Goal: Transaction & Acquisition: Purchase product/service

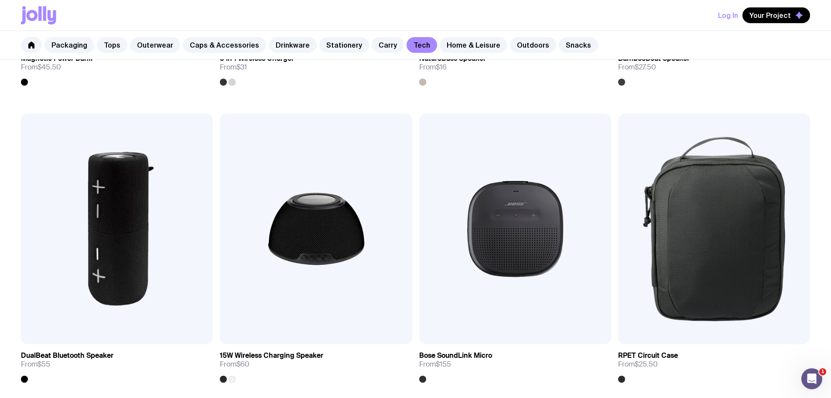
drag, startPoint x: 301, startPoint y: 254, endPoint x: 305, endPoint y: 270, distance: 16.1
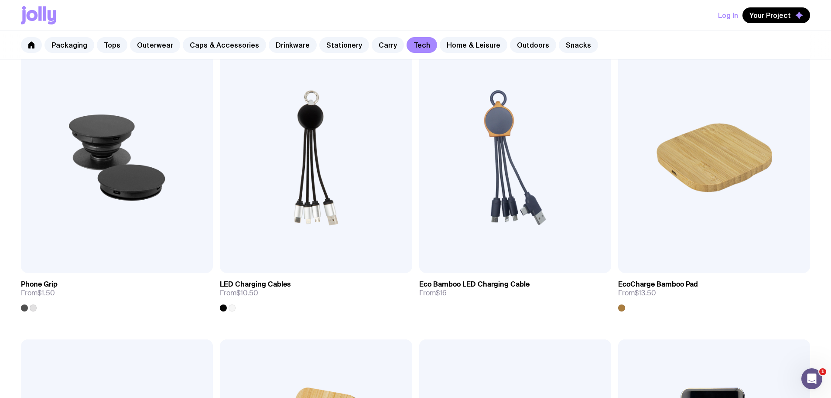
scroll to position [164, 0]
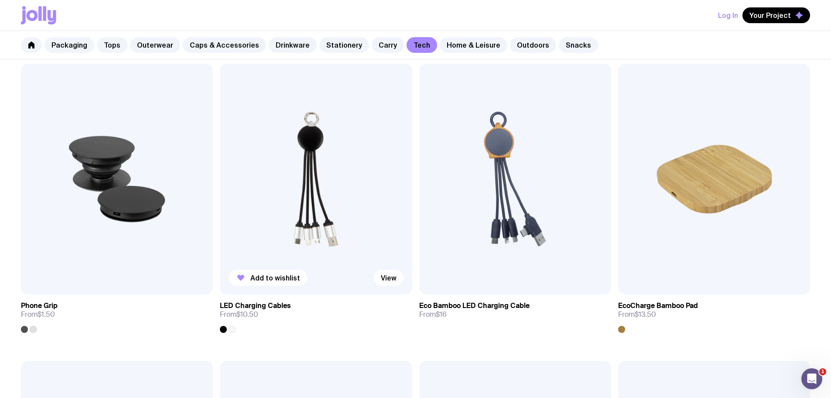
click at [220, 326] on div at bounding box center [228, 329] width 16 height 7
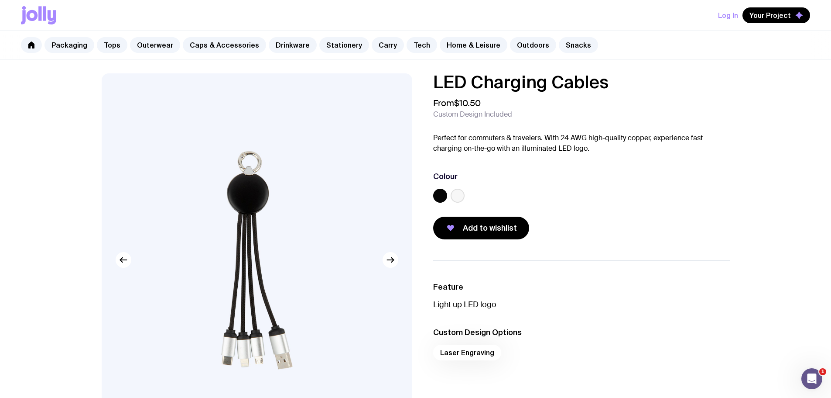
click at [452, 194] on label at bounding box center [458, 196] width 14 height 14
click at [0, 0] on input "radio" at bounding box center [0, 0] width 0 height 0
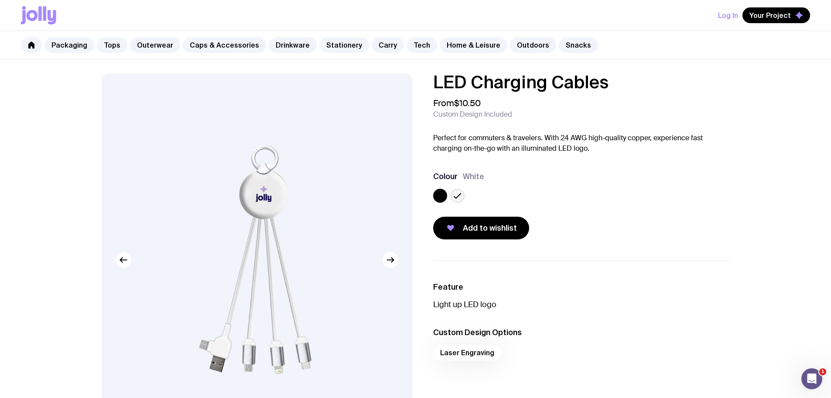
click at [433, 189] on div "LED Charging Cables From $10.50 Custom Design Included Perfect for commuters & …" at bounding box center [574, 156] width 311 height 166
click at [433, 192] on div "LED Charging Cables From $10.50 Custom Design Included Perfect for commuters & …" at bounding box center [574, 156] width 311 height 166
drag, startPoint x: 440, startPoint y: 191, endPoint x: 429, endPoint y: 191, distance: 10.0
click at [439, 191] on label at bounding box center [440, 196] width 14 height 14
click at [0, 0] on input "radio" at bounding box center [0, 0] width 0 height 0
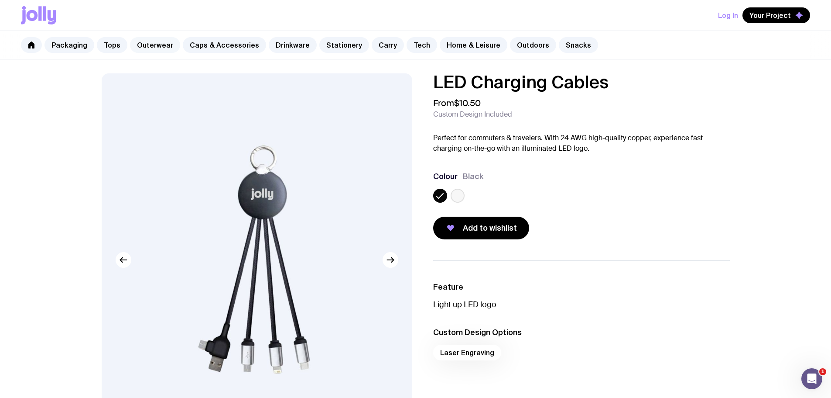
click at [155, 48] on link "Outerwear" at bounding box center [155, 45] width 50 height 16
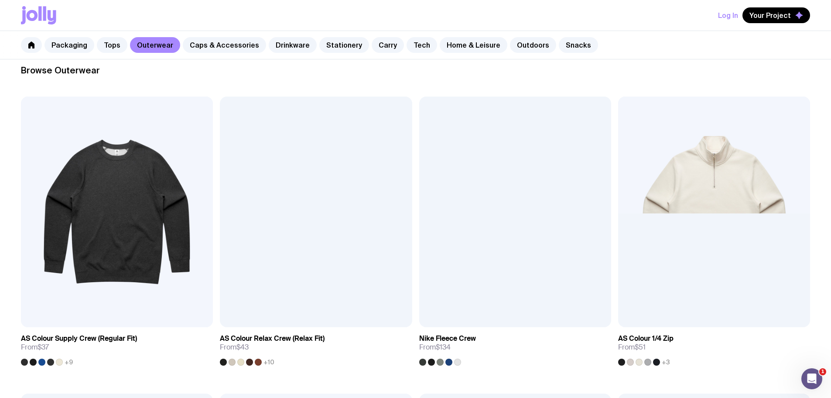
scroll to position [306, 0]
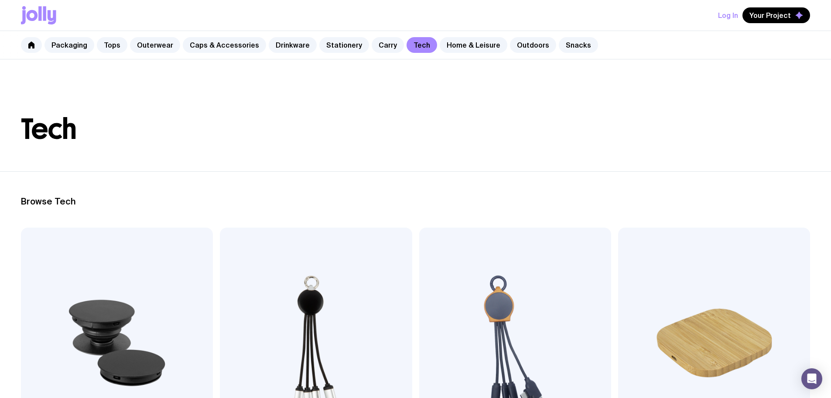
click at [153, 42] on link "Outerwear" at bounding box center [155, 45] width 50 height 16
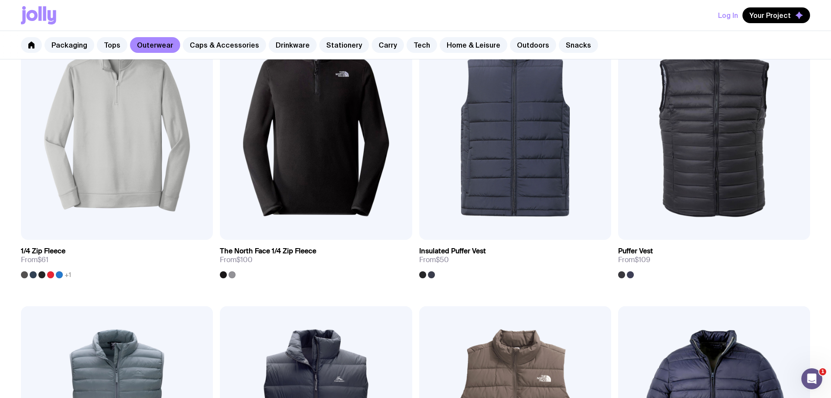
scroll to position [524, 0]
